Goal: Navigation & Orientation: Find specific page/section

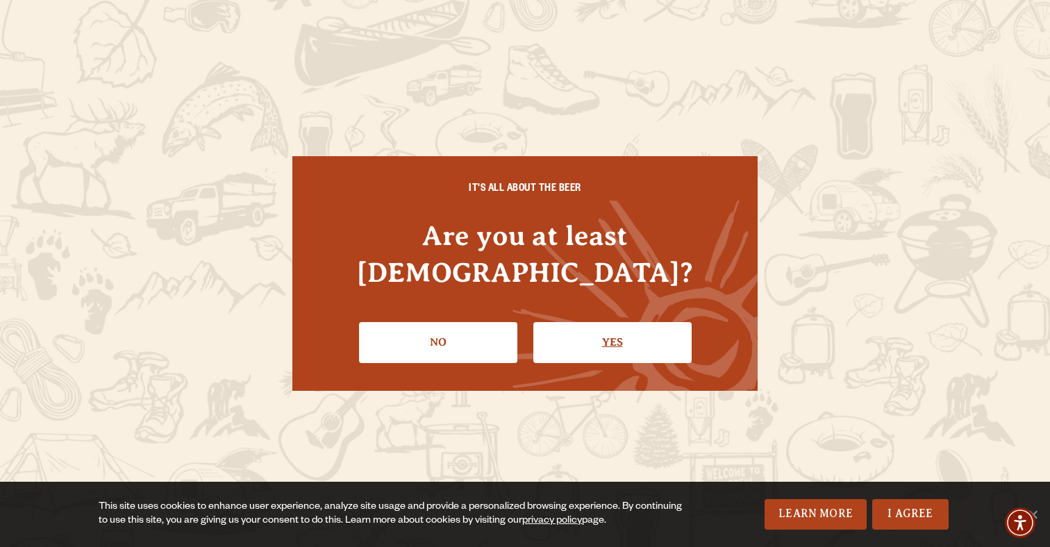
click at [607, 330] on link "Yes" at bounding box center [613, 342] width 158 height 40
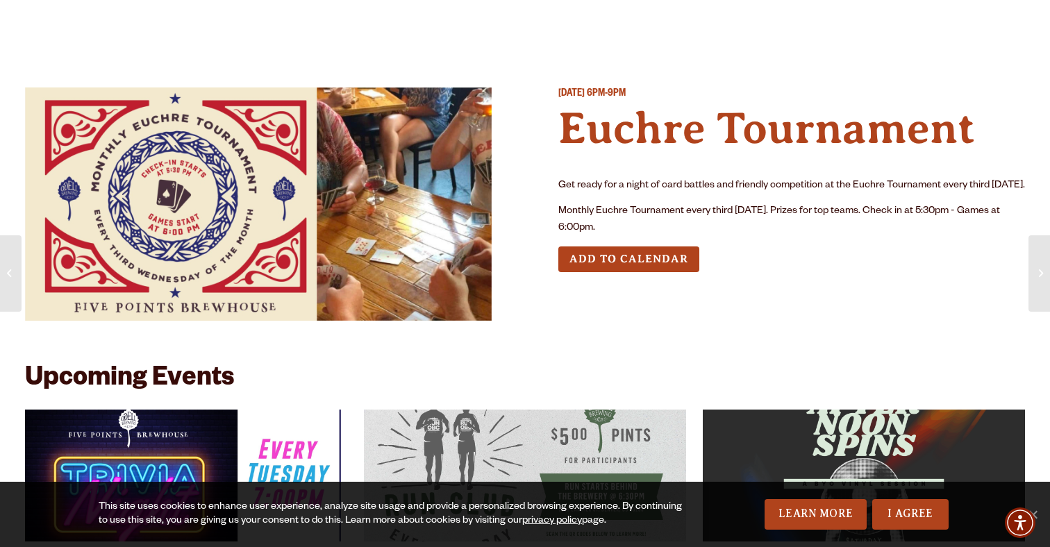
click at [352, 258] on img at bounding box center [258, 204] width 467 height 233
click at [427, 260] on img at bounding box center [258, 204] width 467 height 233
click at [739, 113] on h4 "Euchre Tournament" at bounding box center [792, 128] width 467 height 53
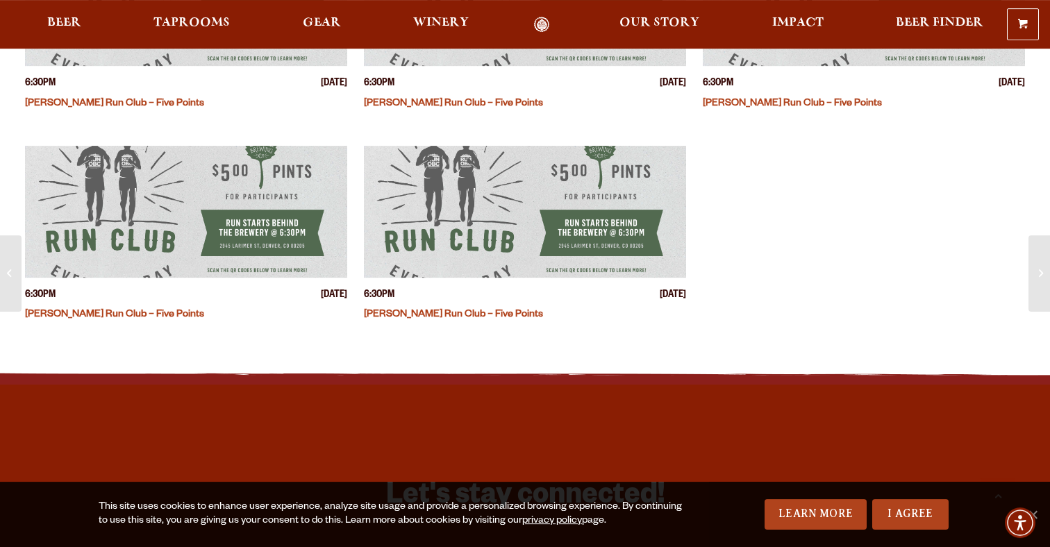
scroll to position [1773, 0]
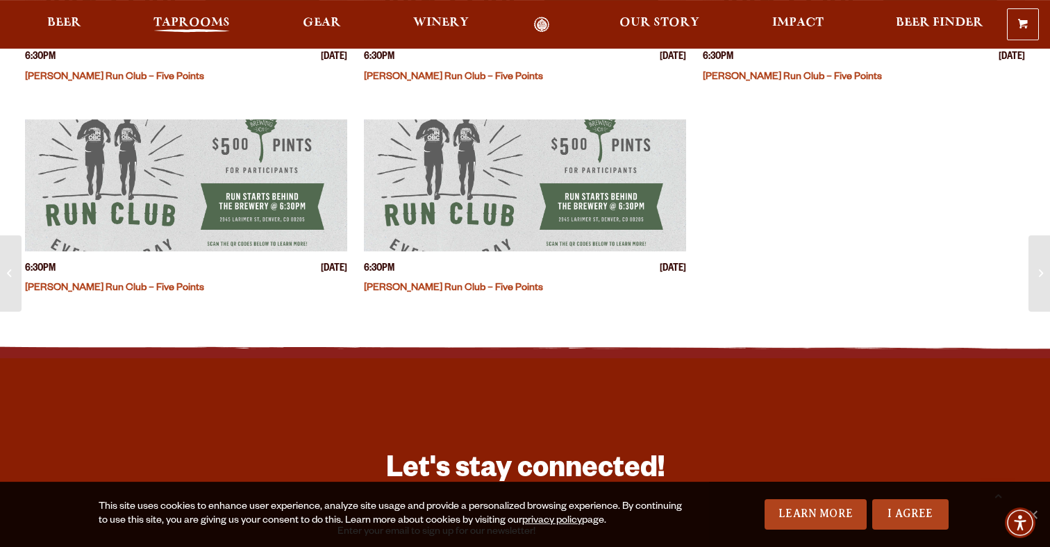
click at [190, 27] on span "Taprooms" at bounding box center [192, 22] width 76 height 11
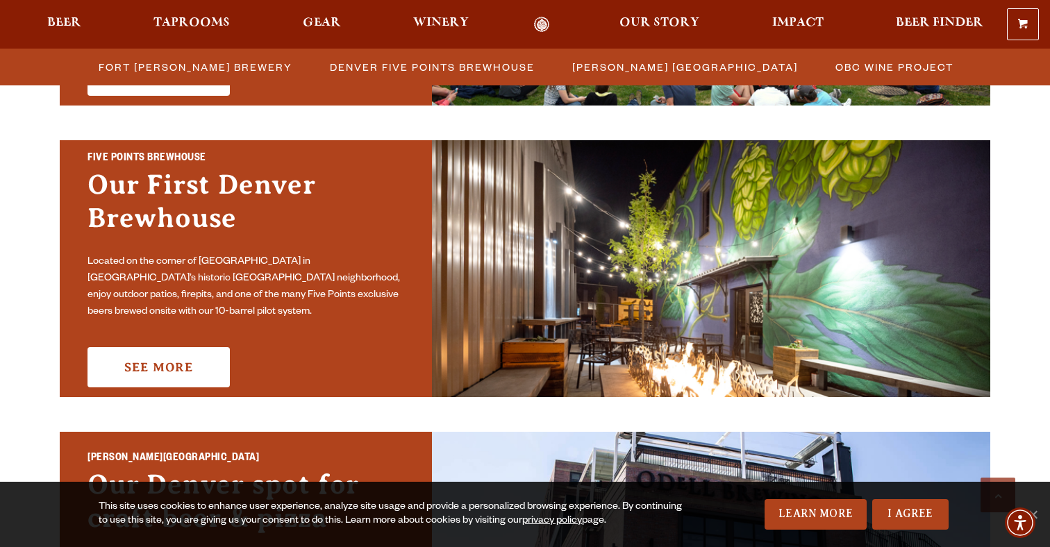
scroll to position [688, 0]
